Goal: Book appointment/travel/reservation

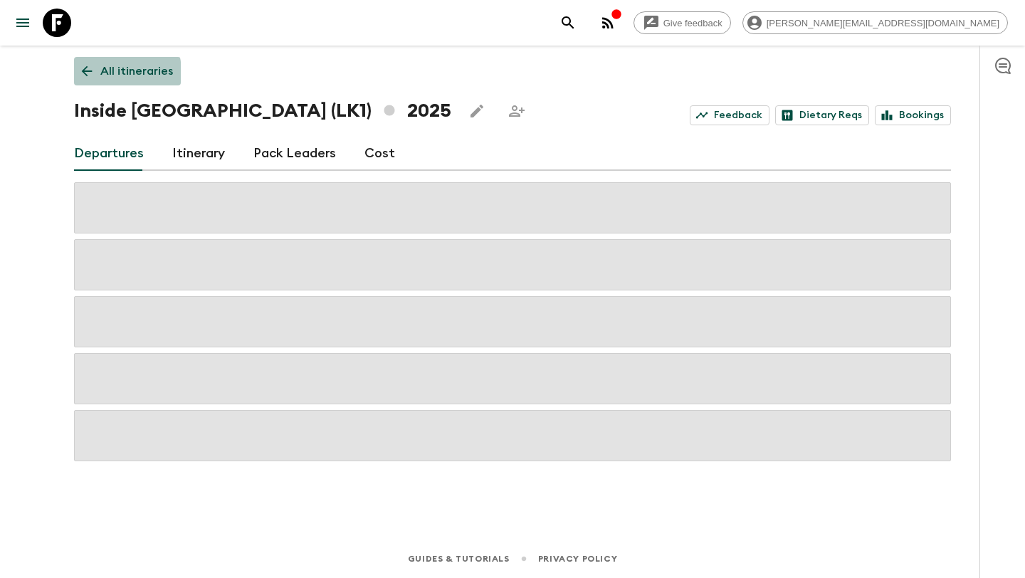
click at [80, 74] on icon at bounding box center [87, 71] width 16 height 16
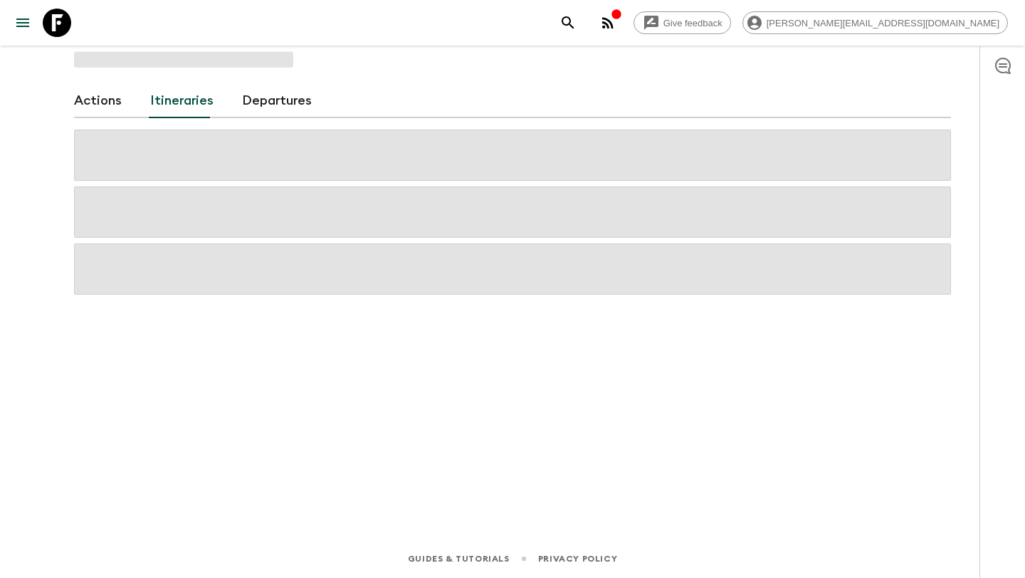
click at [249, 238] on div at bounding box center [512, 212] width 877 height 165
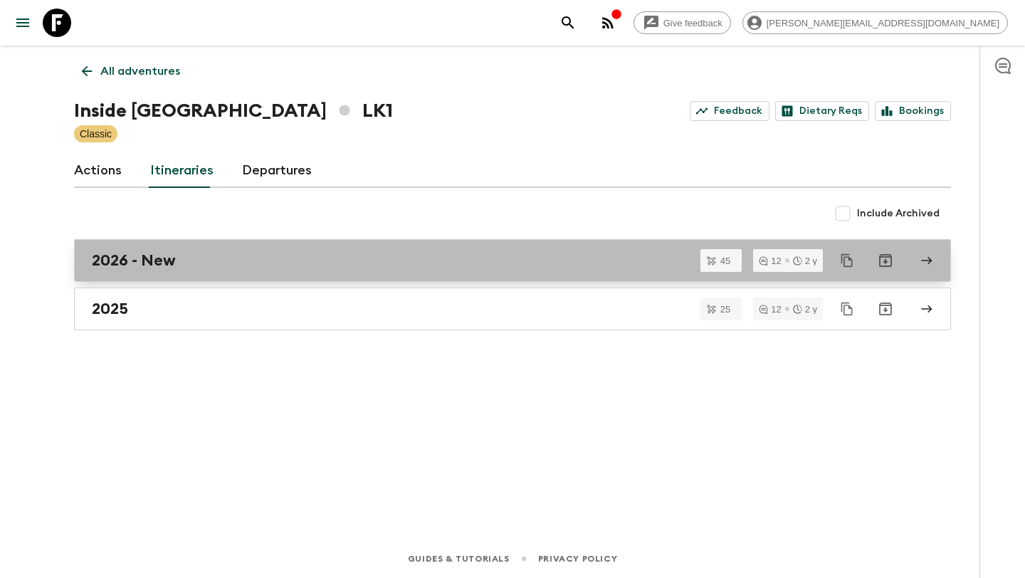
click at [228, 259] on div "2026 - New" at bounding box center [499, 260] width 814 height 19
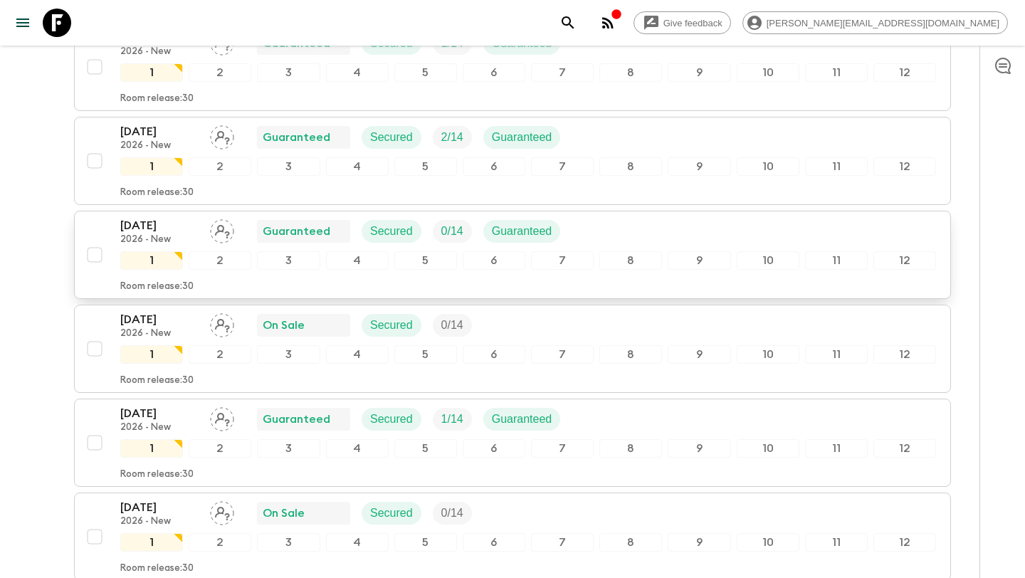
scroll to position [820, 0]
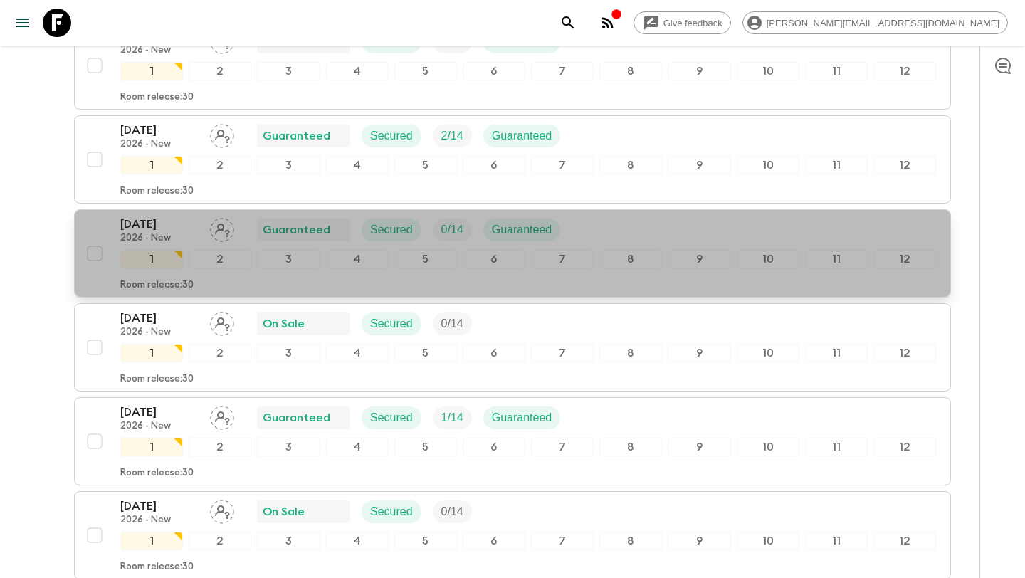
click at [243, 226] on div "[DATE] 2026 - New Guaranteed Secured 0 / 14 Guaranteed" at bounding box center [345, 230] width 451 height 28
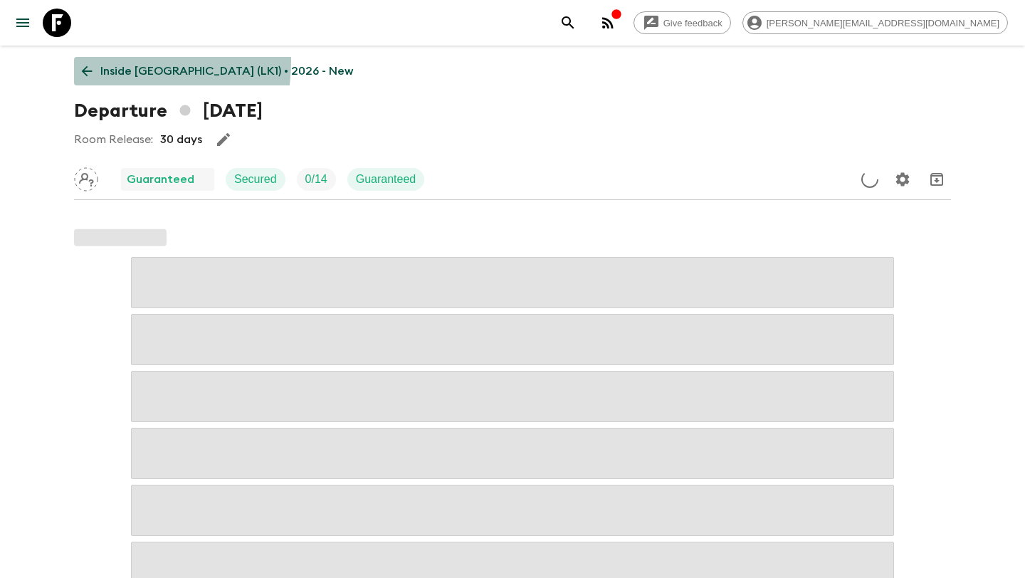
click at [88, 61] on link "Inside [GEOGRAPHIC_DATA] (LK1) • 2026 - New" at bounding box center [217, 71] width 287 height 28
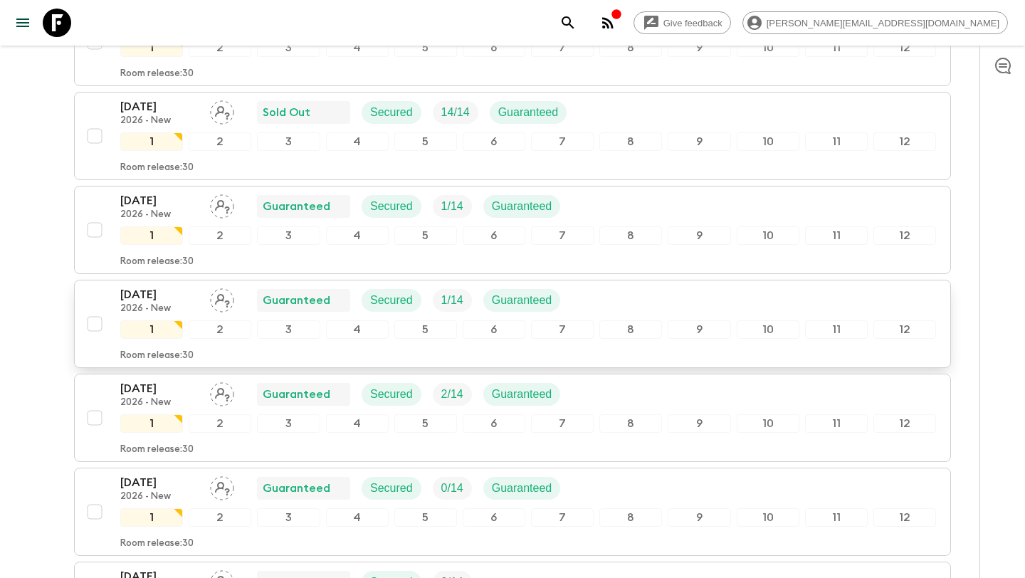
scroll to position [707, 0]
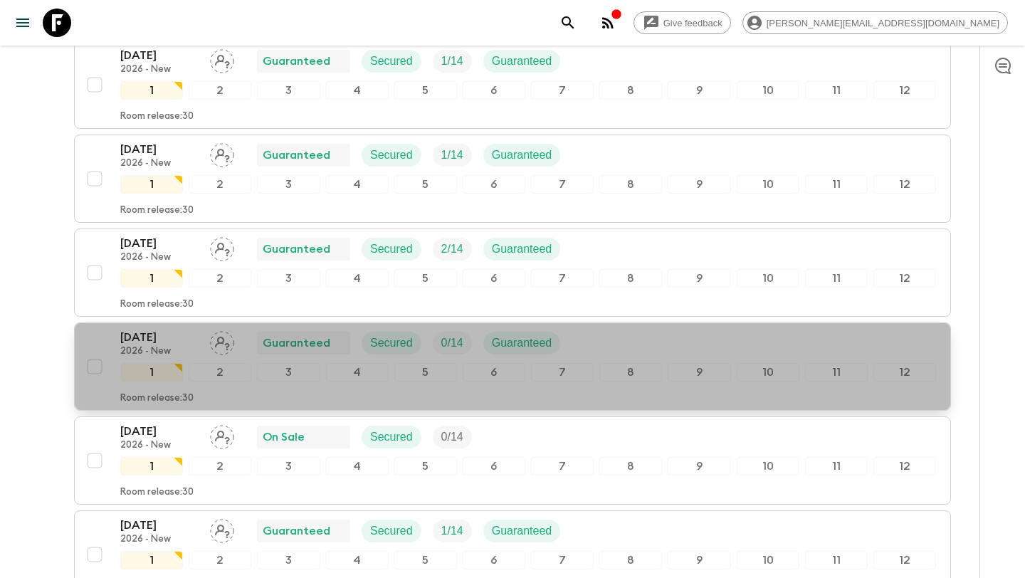
click at [185, 332] on p "[DATE]" at bounding box center [159, 337] width 78 height 17
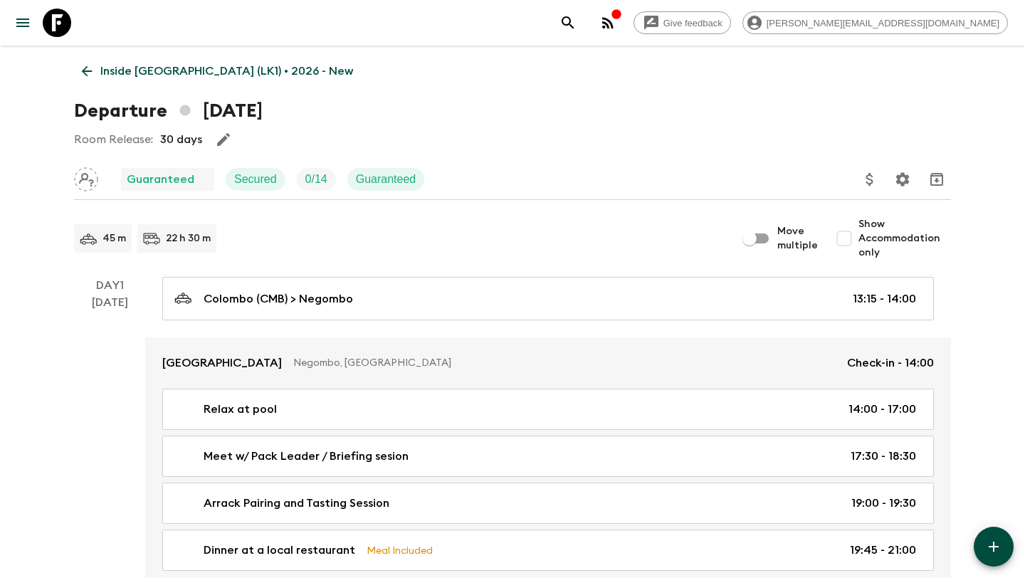
click at [90, 75] on icon at bounding box center [87, 71] width 16 height 16
